Goal: Task Accomplishment & Management: Manage account settings

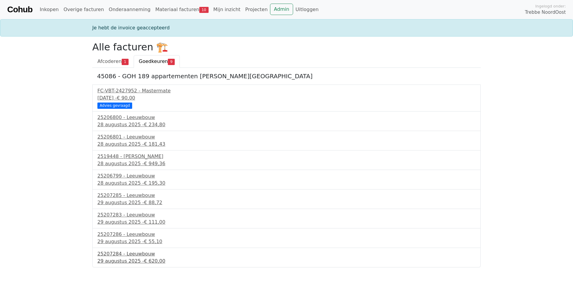
drag, startPoint x: 0, startPoint y: 0, endPoint x: 134, endPoint y: 257, distance: 289.9
click at [134, 257] on div "25207284 - Leeuwbouw" at bounding box center [286, 253] width 378 height 7
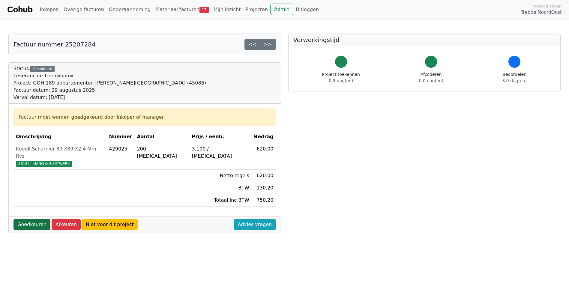
click at [30, 219] on link "Goedkeuren" at bounding box center [31, 224] width 37 height 11
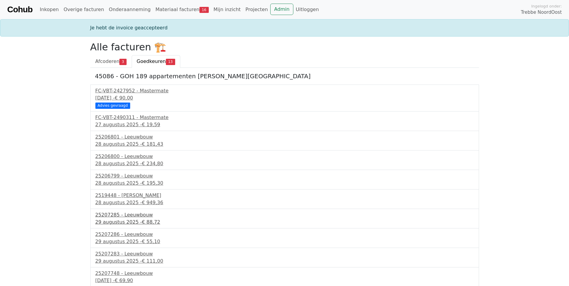
scroll to position [30, 0]
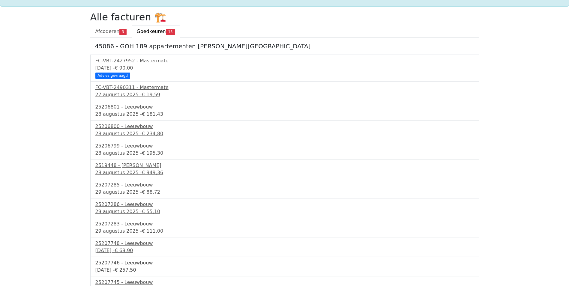
click at [120, 265] on div "25207746 - Leeuwbouw" at bounding box center [284, 262] width 378 height 7
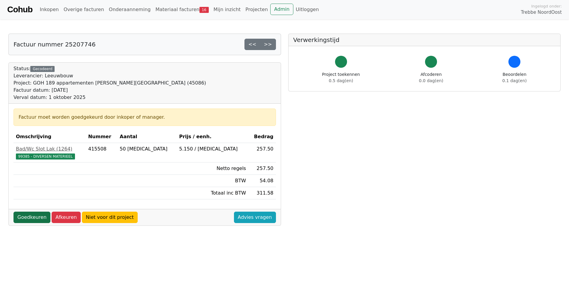
click at [27, 217] on link "Goedkeuren" at bounding box center [31, 217] width 37 height 11
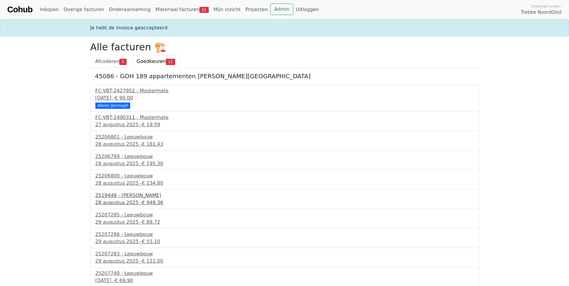
click at [102, 201] on div "28 augustus 2025 - € 949,36" at bounding box center [284, 202] width 378 height 7
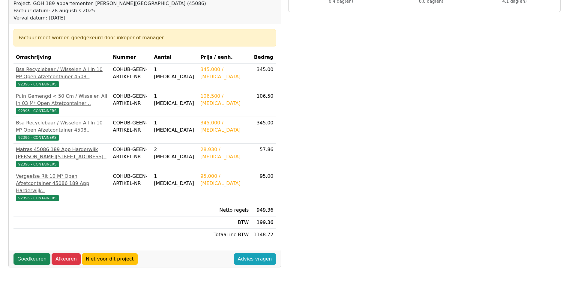
scroll to position [90, 0]
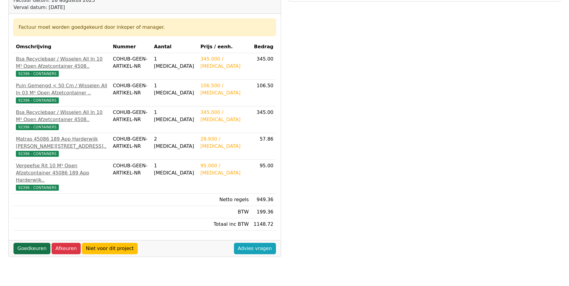
click at [38, 248] on link "Goedkeuren" at bounding box center [31, 248] width 37 height 11
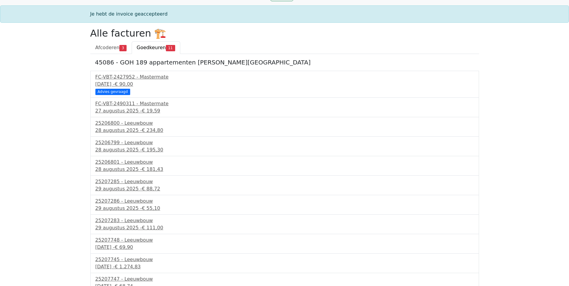
scroll to position [20, 0]
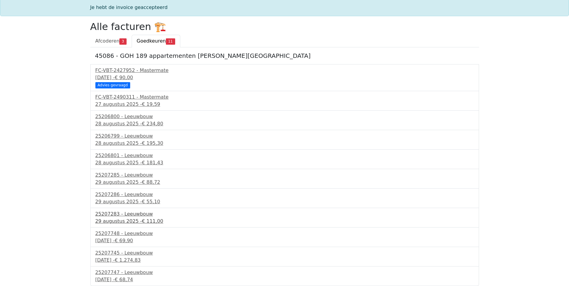
click at [118, 218] on div "29 augustus 2025 - € 111,00" at bounding box center [284, 221] width 378 height 7
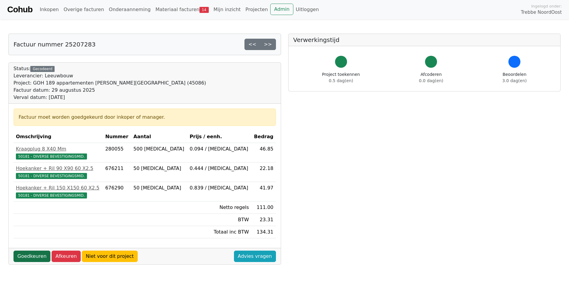
click at [32, 255] on link "Goedkeuren" at bounding box center [31, 256] width 37 height 11
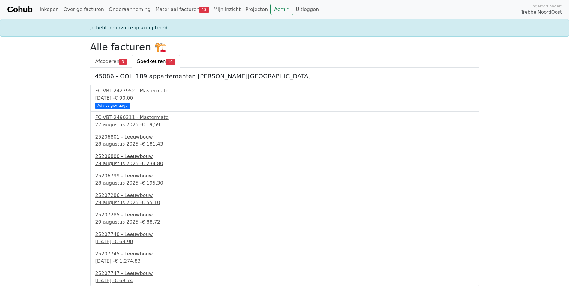
click at [115, 160] on div "28 augustus 2025 - € 234,80" at bounding box center [284, 163] width 378 height 7
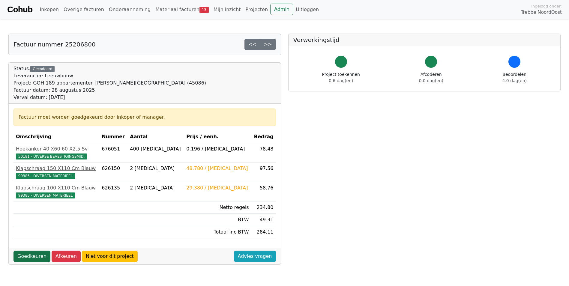
click at [34, 255] on link "Goedkeuren" at bounding box center [31, 256] width 37 height 11
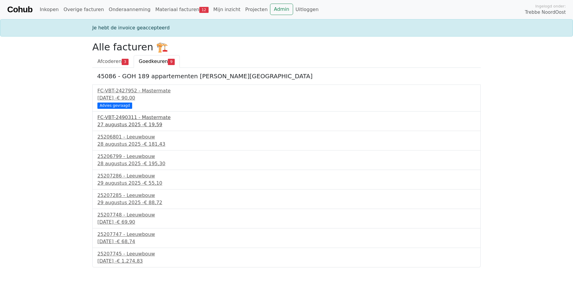
click at [115, 124] on div "27 augustus 2025 - € 19,59" at bounding box center [286, 124] width 378 height 7
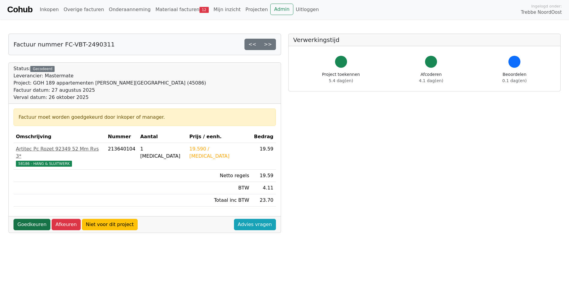
click at [37, 219] on link "Goedkeuren" at bounding box center [31, 224] width 37 height 11
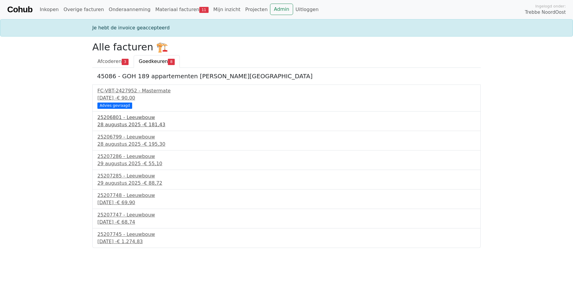
click at [122, 125] on div "28 augustus 2025 - € 181,43" at bounding box center [286, 124] width 378 height 7
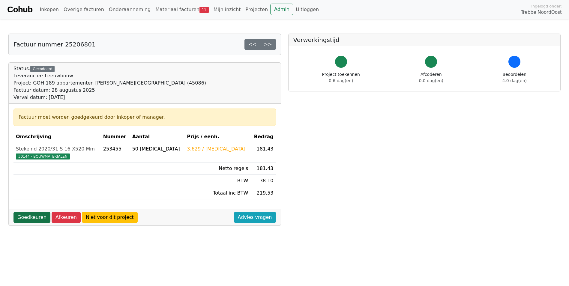
click at [35, 217] on link "Goedkeuren" at bounding box center [31, 217] width 37 height 11
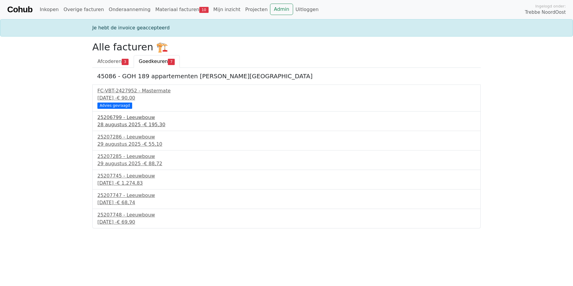
click at [124, 123] on div "[DATE] - € 195,30" at bounding box center [286, 124] width 378 height 7
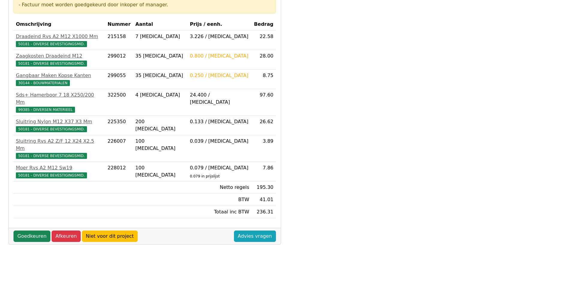
scroll to position [120, 0]
click at [35, 230] on link "Goedkeuren" at bounding box center [31, 235] width 37 height 11
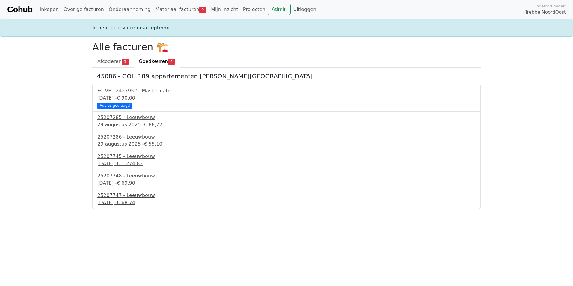
click at [115, 201] on div "1 september 2025 - € 68,74" at bounding box center [286, 202] width 378 height 7
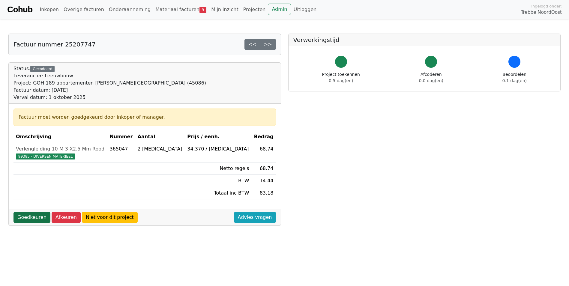
click at [26, 216] on link "Goedkeuren" at bounding box center [31, 217] width 37 height 11
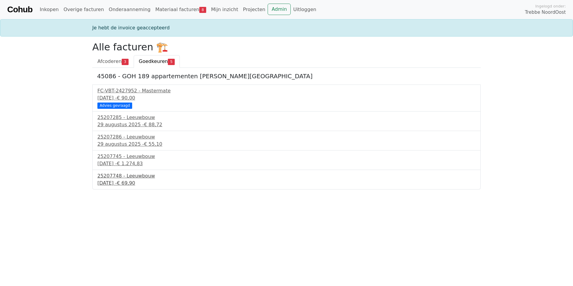
click at [139, 184] on div "1 september 2025 - € 69,90" at bounding box center [286, 183] width 378 height 7
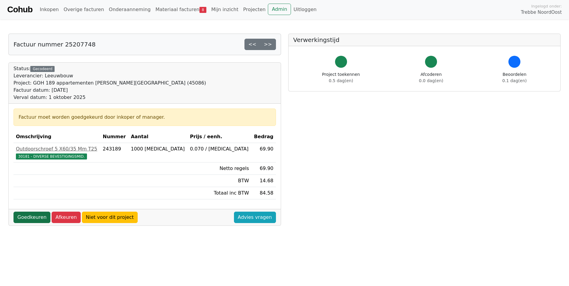
click at [30, 216] on link "Goedkeuren" at bounding box center [31, 217] width 37 height 11
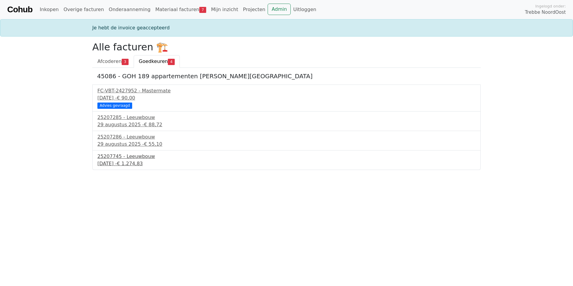
click at [112, 166] on div "1 september 2025 - € 1.274,83" at bounding box center [286, 163] width 378 height 7
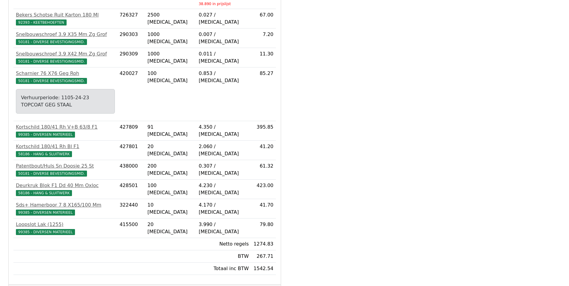
scroll to position [203, 0]
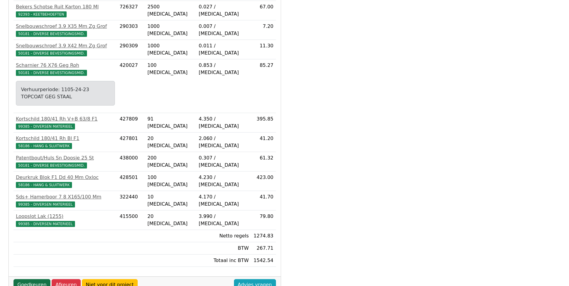
click at [30, 279] on link "Goedkeuren" at bounding box center [31, 284] width 37 height 11
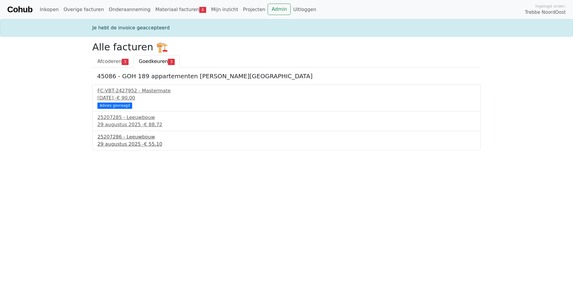
click at [127, 138] on div "25207286 - Leeuwbouw" at bounding box center [286, 136] width 378 height 7
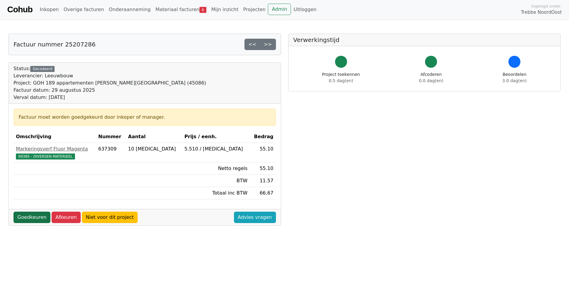
click at [31, 218] on link "Goedkeuren" at bounding box center [31, 217] width 37 height 11
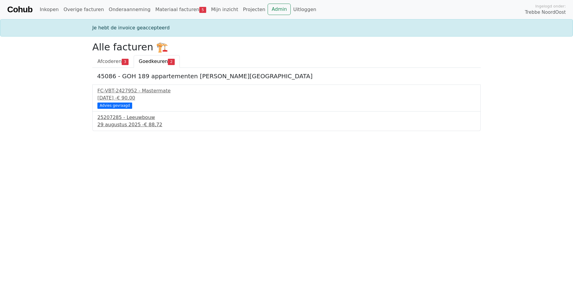
click at [127, 123] on div "29 augustus 2025 - € 88,72" at bounding box center [286, 124] width 378 height 7
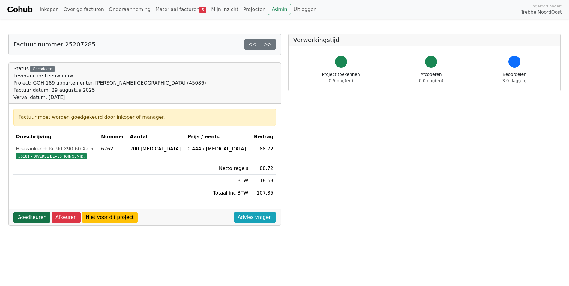
click at [27, 219] on link "Goedkeuren" at bounding box center [31, 217] width 37 height 11
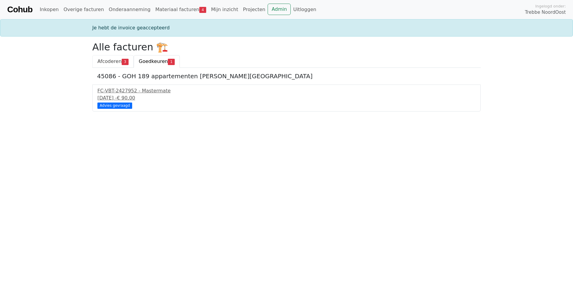
click at [112, 59] on span "Afcoderen" at bounding box center [109, 61] width 24 height 6
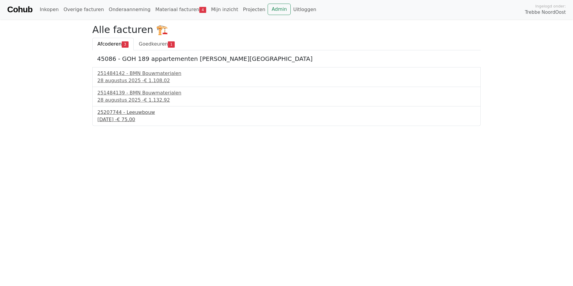
click at [123, 114] on div "25207744 - Leeuwbouw" at bounding box center [286, 112] width 378 height 7
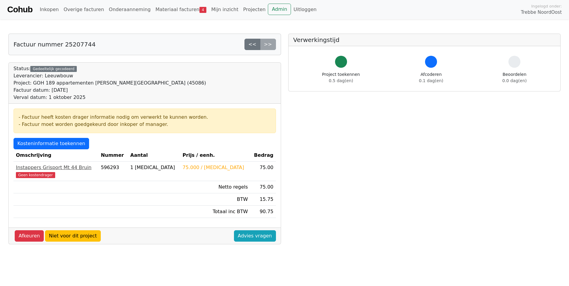
click at [44, 169] on div "Instappers Grisport Mt 44 Bruin" at bounding box center [56, 167] width 80 height 7
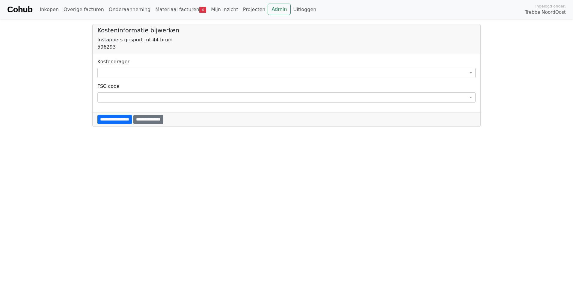
click at [149, 99] on span at bounding box center [286, 97] width 378 height 10
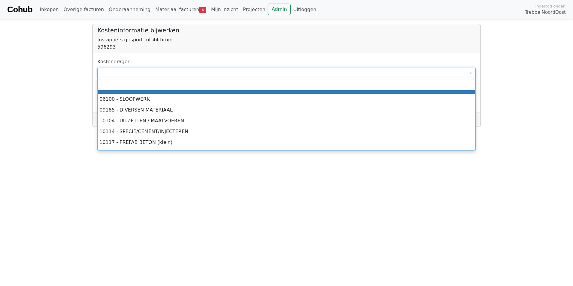
click at [141, 74] on span at bounding box center [286, 73] width 378 height 10
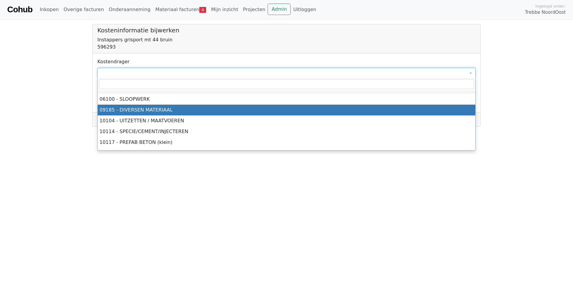
select select "****"
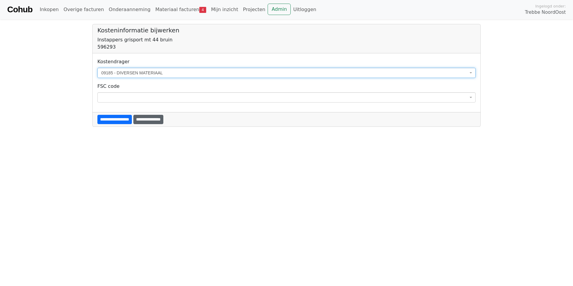
click at [163, 123] on input "**********" at bounding box center [148, 119] width 30 height 9
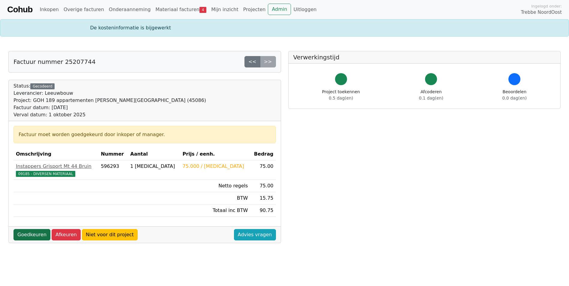
click at [32, 236] on link "Goedkeuren" at bounding box center [31, 234] width 37 height 11
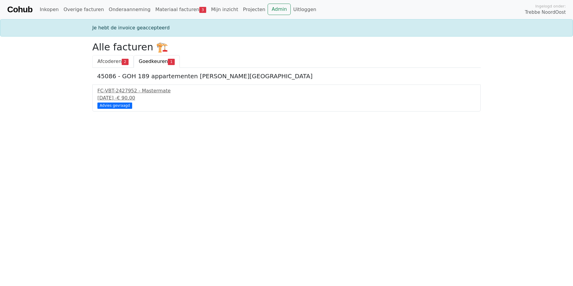
click at [114, 61] on span "Afcoderen" at bounding box center [109, 61] width 24 height 6
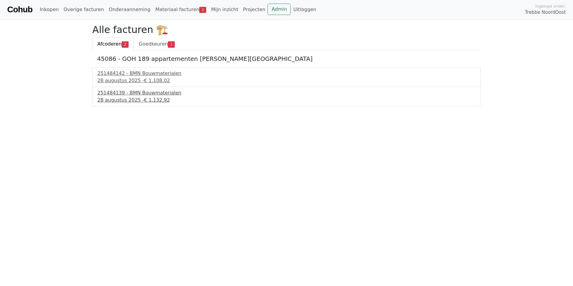
click at [114, 90] on div "251484139 - BMN Bouwmaterialen" at bounding box center [286, 92] width 378 height 7
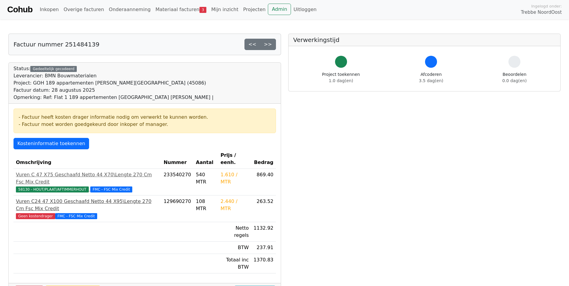
click at [62, 198] on div "Vuren C24 47 X100 Geschaafd Netto 44 X95\Lengte 270 Cm Fsc Mix Credit" at bounding box center [87, 205] width 143 height 14
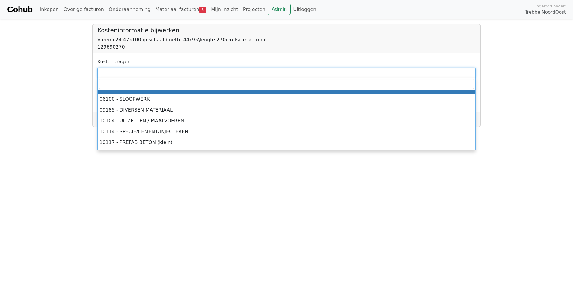
click at [115, 71] on span at bounding box center [286, 73] width 378 height 10
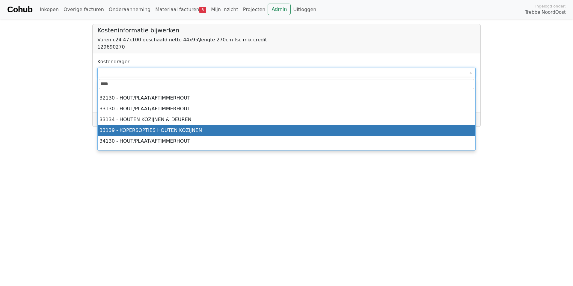
scroll to position [30, 0]
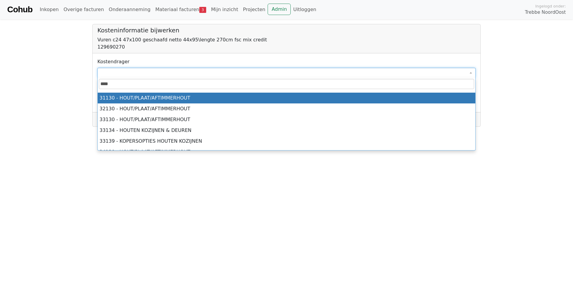
type input "****"
select select "****"
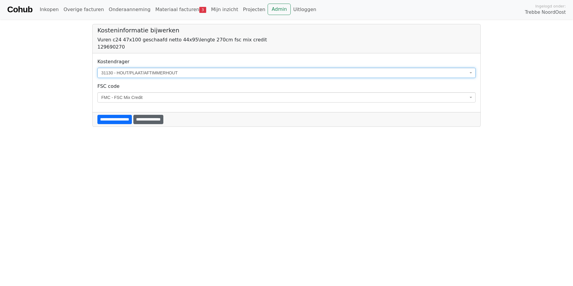
click at [163, 121] on input "**********" at bounding box center [148, 119] width 30 height 9
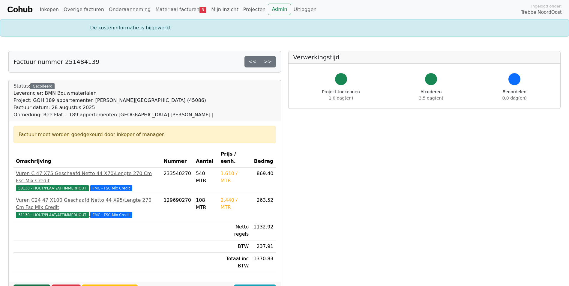
click at [21, 285] on link "Goedkeuren" at bounding box center [31, 290] width 37 height 11
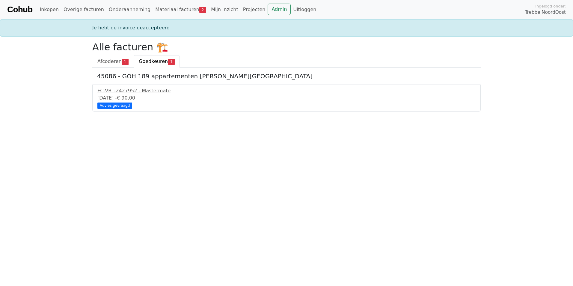
click at [95, 55] on div "Alle facturen 🏗️ Afcoderen 1 Goedkeuren 1 45086 - GOH 189 appartementen Goeman …" at bounding box center [287, 76] width 396 height 70
click at [97, 59] on span "Afcoderen" at bounding box center [109, 61] width 24 height 6
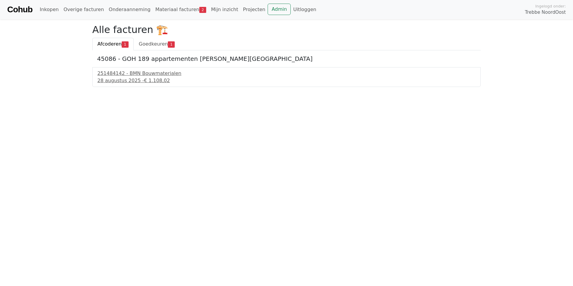
click at [114, 77] on div "251484142 - BMN Bouwmaterialen" at bounding box center [286, 73] width 378 height 7
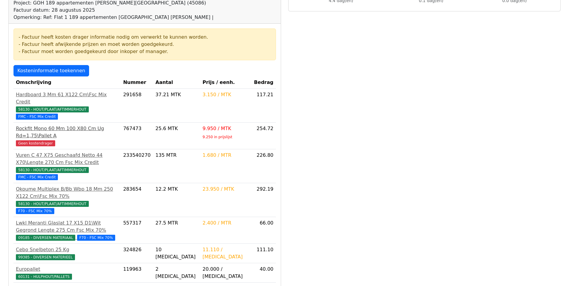
scroll to position [90, 0]
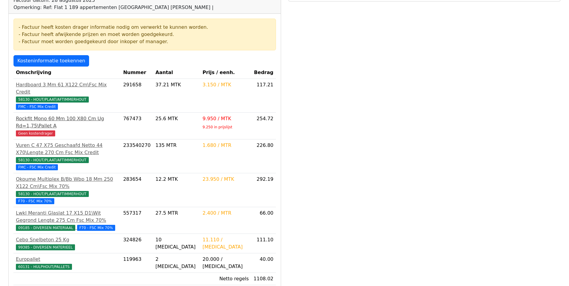
click at [59, 115] on div "Rockfit Mono 60 Mm 100 X80 Cm Ug Rd=1,75\Pallet A" at bounding box center [67, 122] width 103 height 14
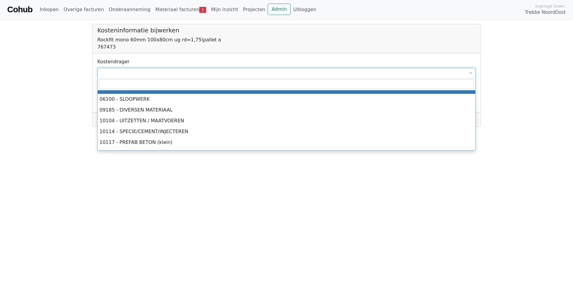
click at [127, 76] on span at bounding box center [286, 73] width 378 height 10
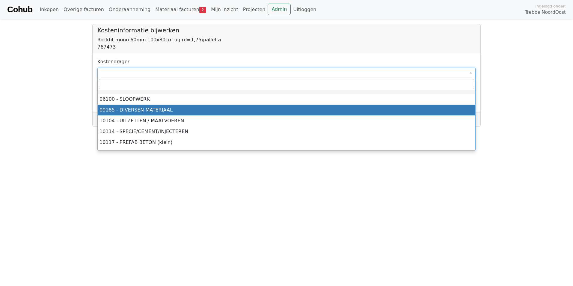
select select "****"
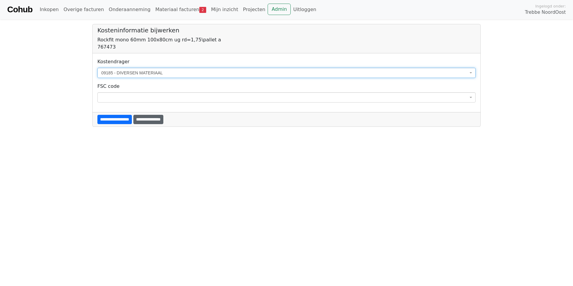
click at [163, 118] on input "**********" at bounding box center [148, 119] width 30 height 9
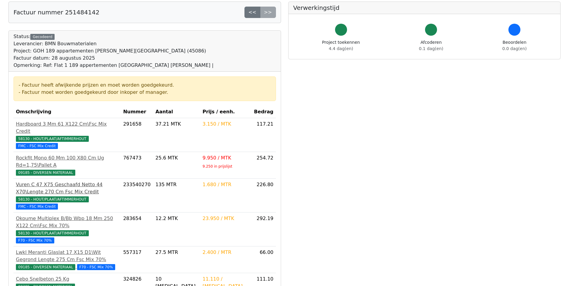
scroll to position [60, 0]
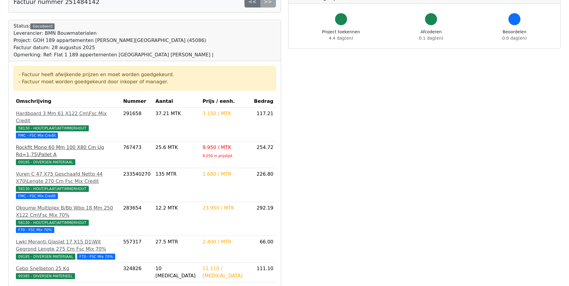
click at [53, 144] on div "Rockfit Mono 60 Mm 100 X80 Cm Ug Rd=1,75\Pallet A" at bounding box center [67, 151] width 103 height 14
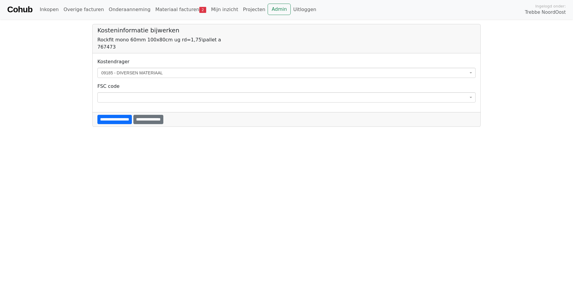
click at [130, 73] on span "09185 - DIVERSEN MATERIAAL" at bounding box center [284, 73] width 367 height 6
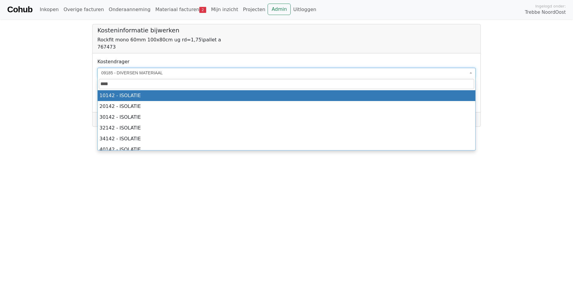
type input "****"
select select "****"
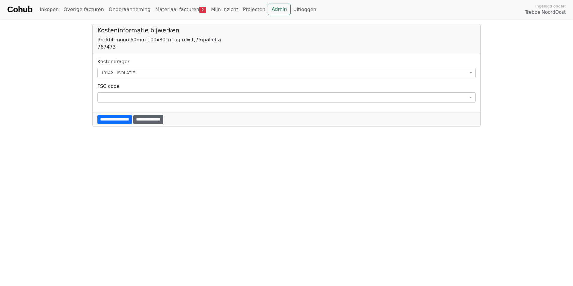
click at [157, 119] on input "**********" at bounding box center [148, 119] width 30 height 9
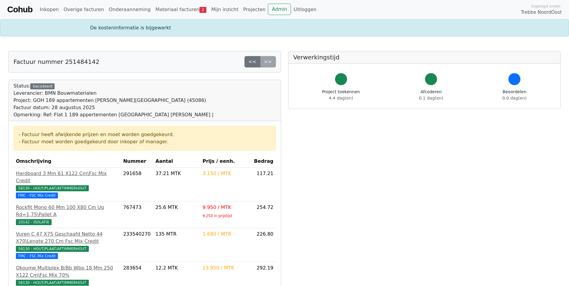
scroll to position [176, 0]
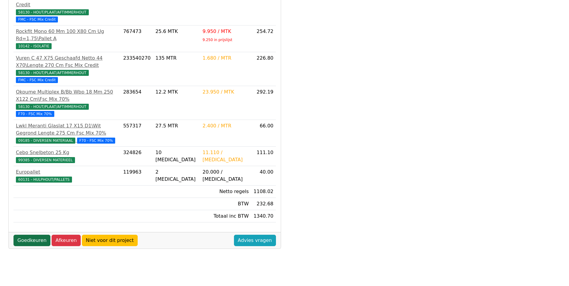
click at [29, 235] on link "Goedkeuren" at bounding box center [31, 240] width 37 height 11
